Goal: Browse casually

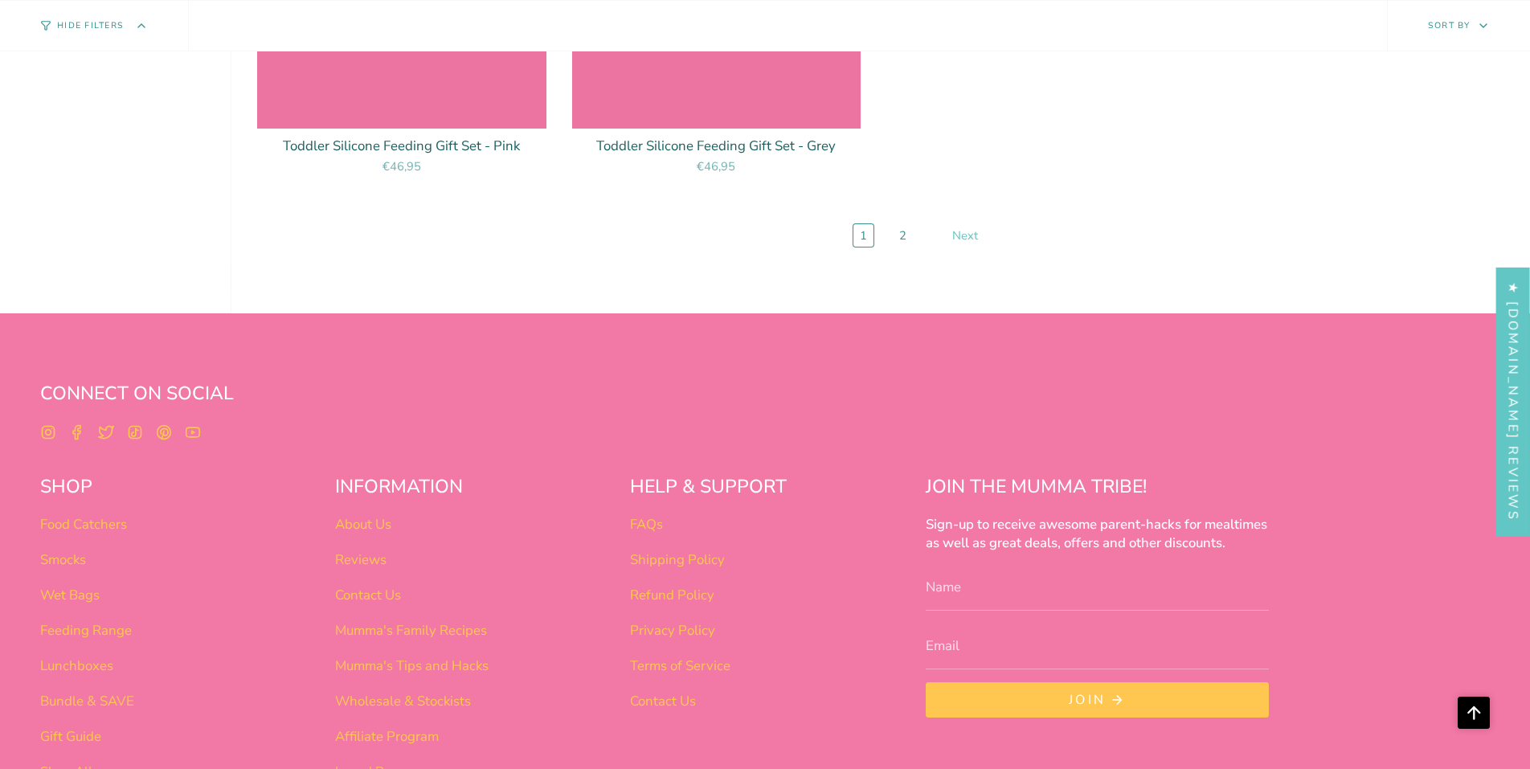
scroll to position [7512, 0]
